Goal: Information Seeking & Learning: Check status

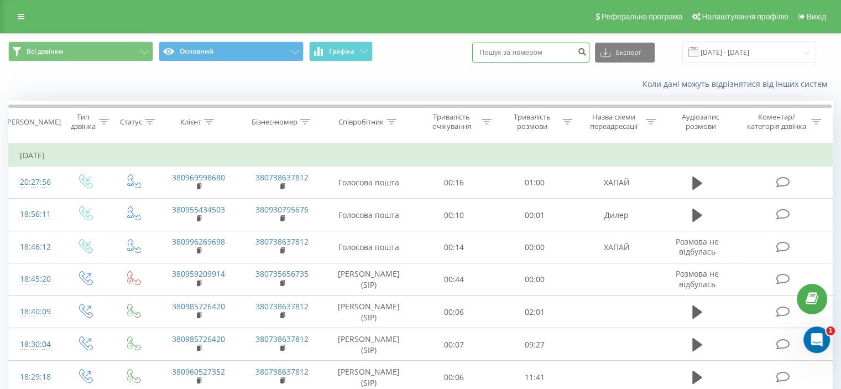
click at [538, 55] on input at bounding box center [530, 53] width 117 height 20
paste input "0682814326"
type input "0682814326"
click at [587, 51] on icon "submit" at bounding box center [581, 50] width 9 height 7
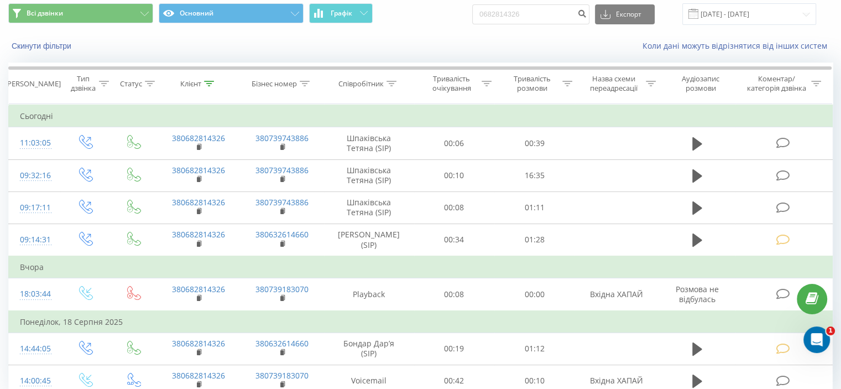
scroll to position [55, 0]
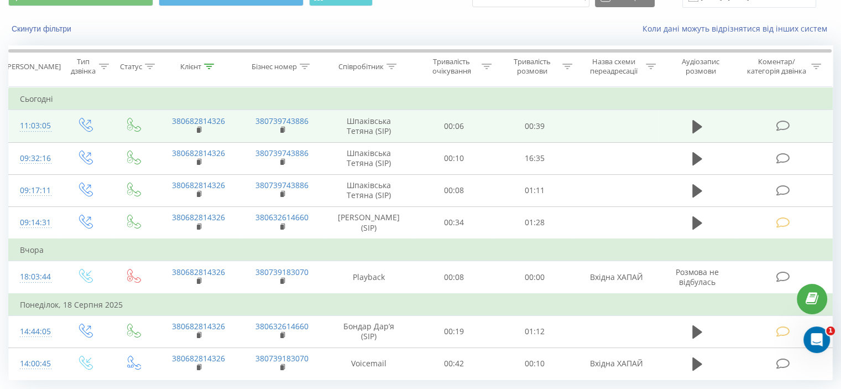
click at [784, 124] on icon at bounding box center [783, 126] width 14 height 12
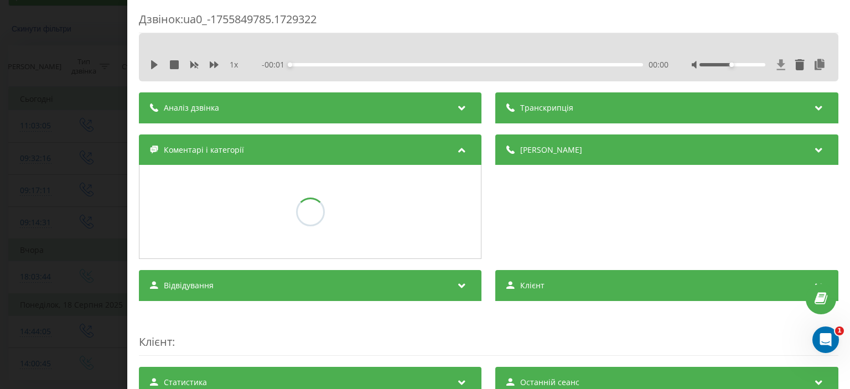
click at [777, 61] on icon at bounding box center [781, 64] width 8 height 11
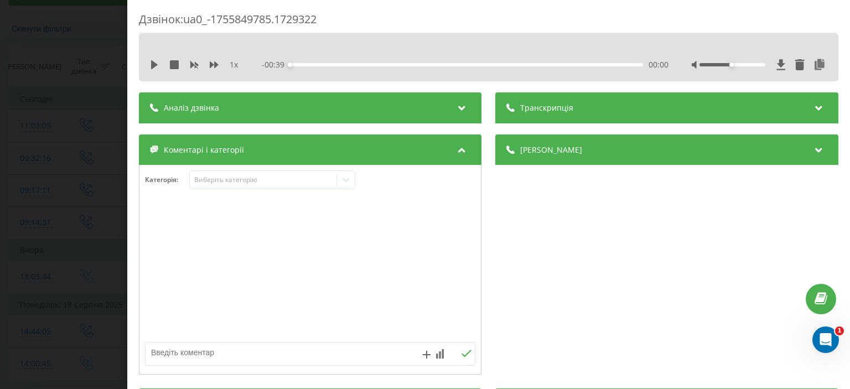
drag, startPoint x: 566, startPoint y: 303, endPoint x: 476, endPoint y: 279, distance: 93.6
click at [566, 303] on div "Деталі дзвінка Загальне Дата дзвінка 2025-08-22 11:03:05 Тип дзвінка Вихідний С…" at bounding box center [667, 255] width 342 height 243
click at [148, 61] on div "1 x - 00:39 00:00 00:00" at bounding box center [488, 64] width 683 height 17
click at [155, 67] on icon at bounding box center [154, 64] width 9 height 9
click at [0, 247] on div "Дзвінок : ua0_-1755849785.1729322 1 x - 00:29 00:10 00:10 Транскрипція Для AI-а…" at bounding box center [425, 194] width 850 height 389
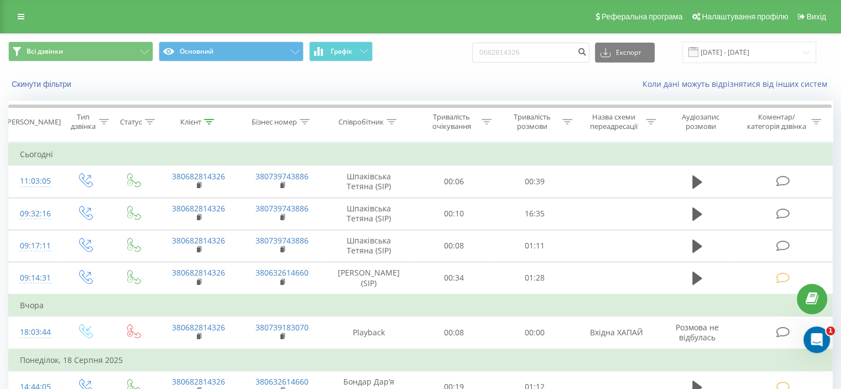
click at [0, 209] on div "Всі дзвінки Основний Графік 0682814326 Експорт .csv .xls .xlsx 22.05.2025 - 22.…" at bounding box center [420, 255] width 841 height 444
drag, startPoint x: 543, startPoint y: 56, endPoint x: 293, endPoint y: 61, distance: 250.6
click at [296, 61] on div "Всі дзвінки Основний Графік 0682814326 Експорт .csv .xls .xlsx 22.05.2025 - 22.…" at bounding box center [420, 52] width 825 height 22
paste input "0672169925"
type input "0672169925"
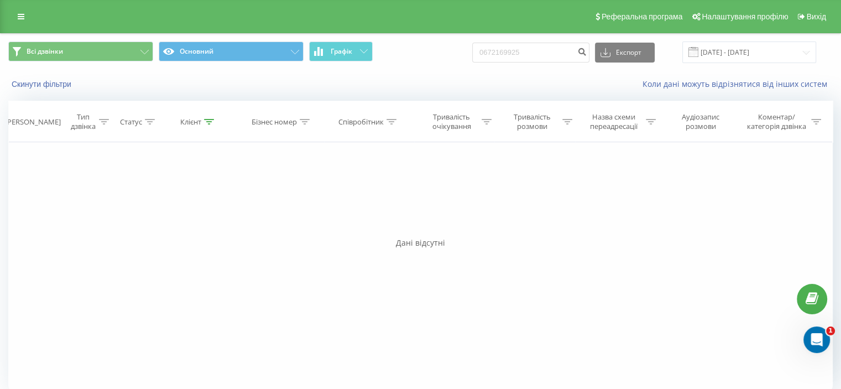
click at [728, 235] on div "Фільтрувати за умовою Дорівнює Введіть значення Скасувати OK Фільтрувати за умо…" at bounding box center [420, 266] width 825 height 249
click at [28, 225] on div "Фільтрувати за умовою Дорівнює Введіть значення Скасувати OK Фільтрувати за умо…" at bounding box center [420, 266] width 825 height 249
drag, startPoint x: 538, startPoint y: 48, endPoint x: 277, endPoint y: 64, distance: 261.5
click at [277, 64] on div "Всі дзвінки Основний Графік 0672169925 Експорт .csv .xls .xlsx 22.05.2025 - 22.…" at bounding box center [421, 52] width 840 height 37
paste input "0 (50) 334 21 11"
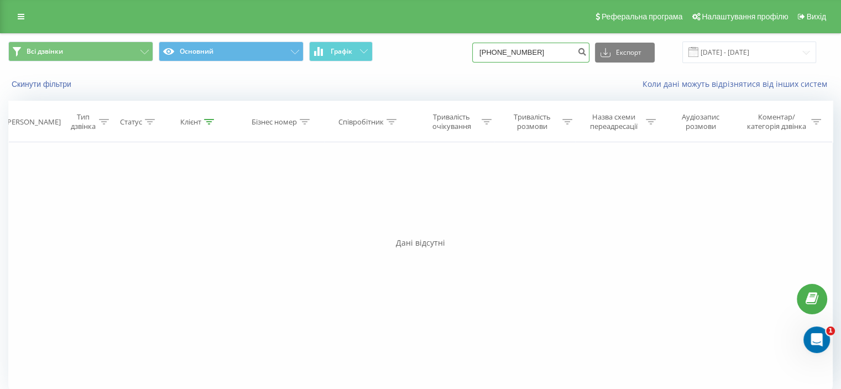
click at [540, 53] on input "0 (50) 334 21 11" at bounding box center [530, 53] width 117 height 20
click at [530, 53] on input "0 (50) 334 2111" at bounding box center [530, 53] width 117 height 20
click at [517, 55] on input "0 (50) 3342111" at bounding box center [530, 53] width 117 height 20
click at [504, 55] on input "0 (503342111" at bounding box center [530, 53] width 117 height 20
type input "0503342111"
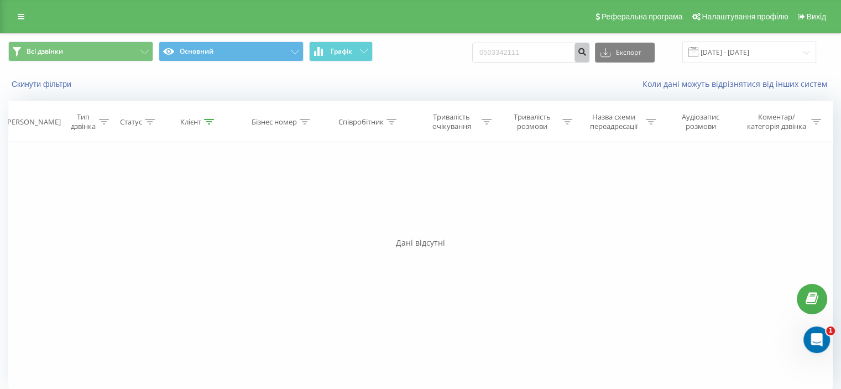
click at [587, 48] on icon "submit" at bounding box center [581, 50] width 9 height 7
